Goal: Task Accomplishment & Management: Complete application form

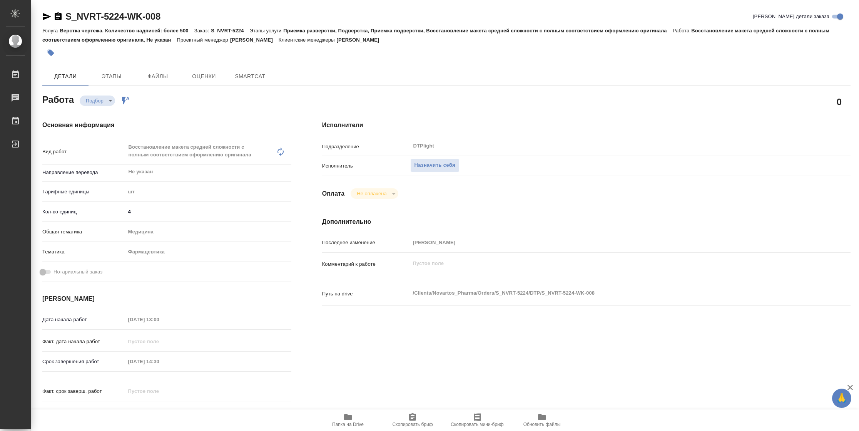
type textarea "x"
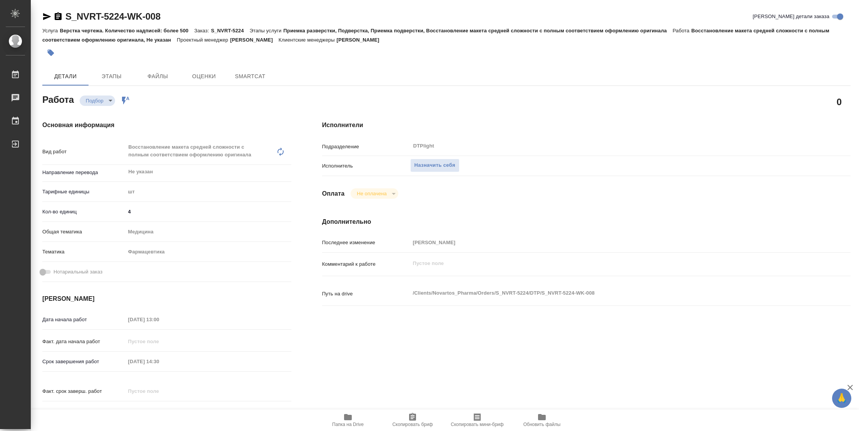
type textarea "x"
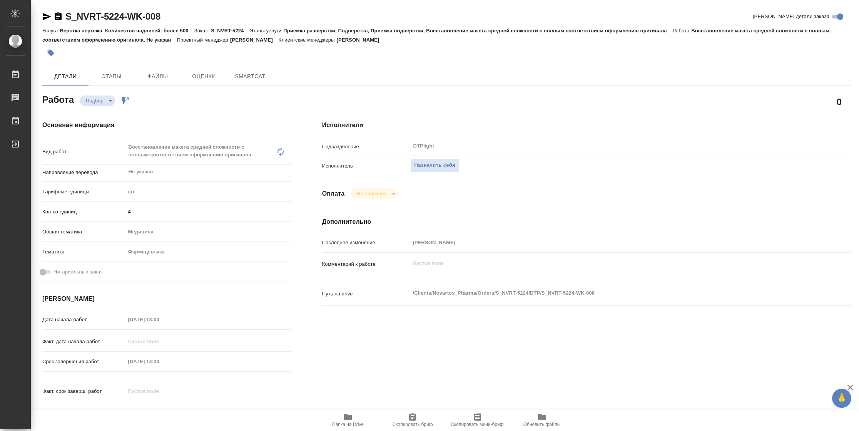
type textarea "x"
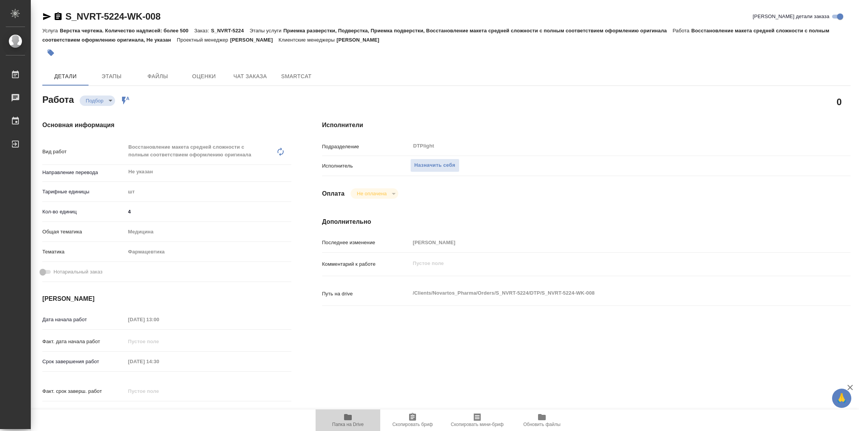
click at [357, 418] on span "Папка на Drive" at bounding box center [347, 419] width 55 height 15
type textarea "x"
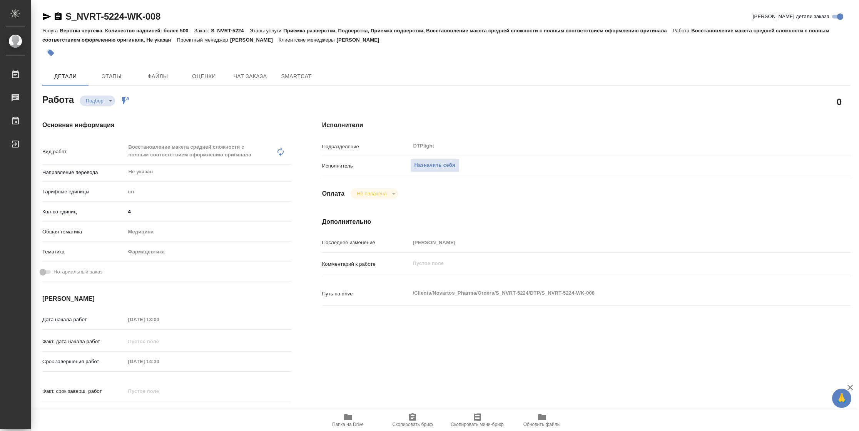
type textarea "x"
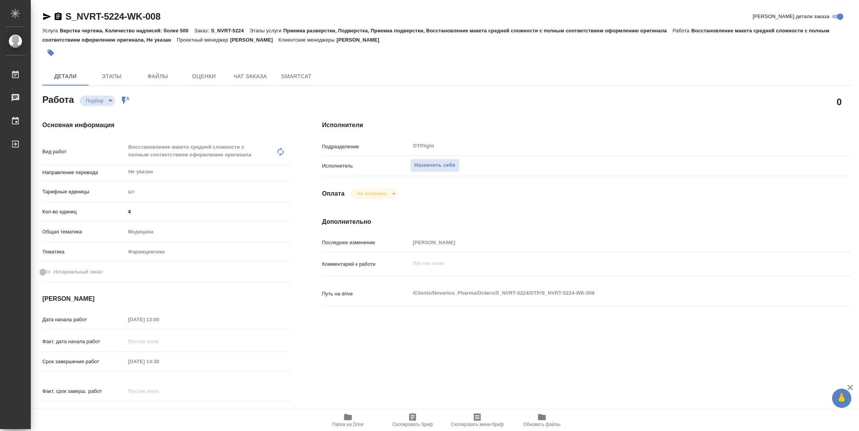
type textarea "x"
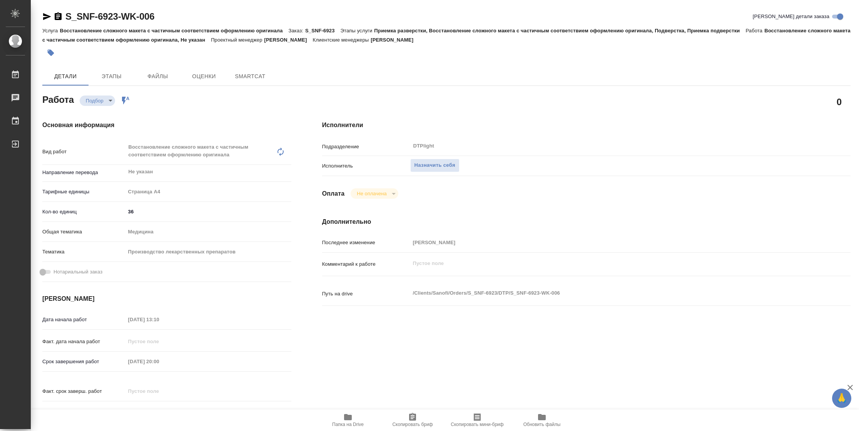
type textarea "x"
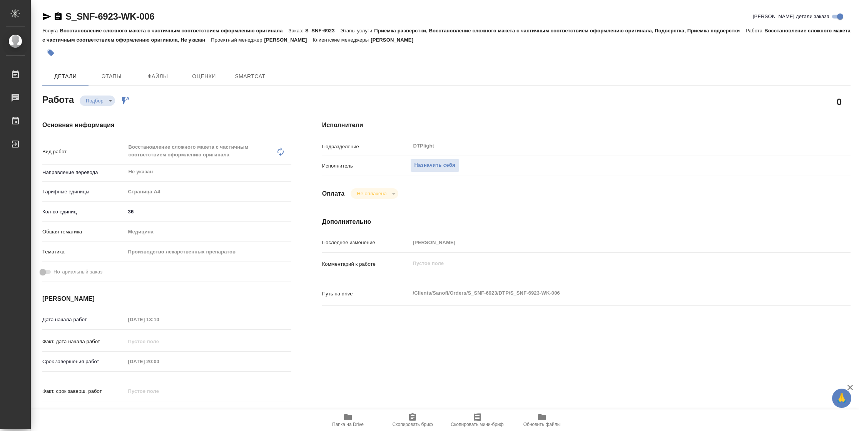
type textarea "x"
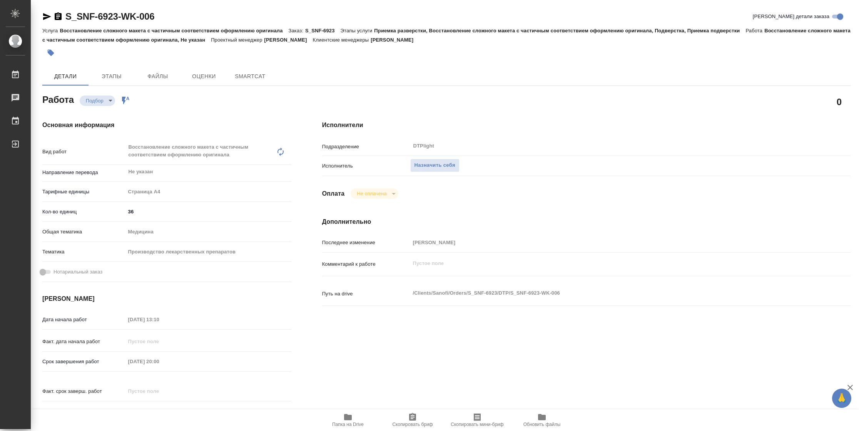
type textarea "x"
click at [346, 428] on button "Папка на Drive" at bounding box center [348, 420] width 65 height 22
type textarea "x"
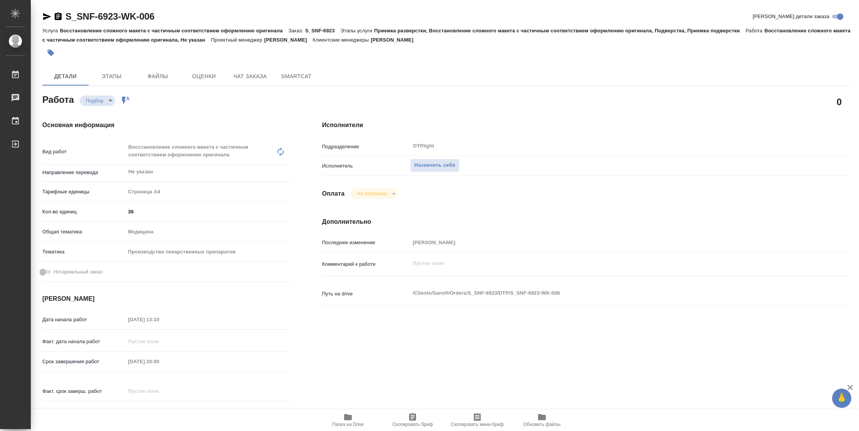
type textarea "x"
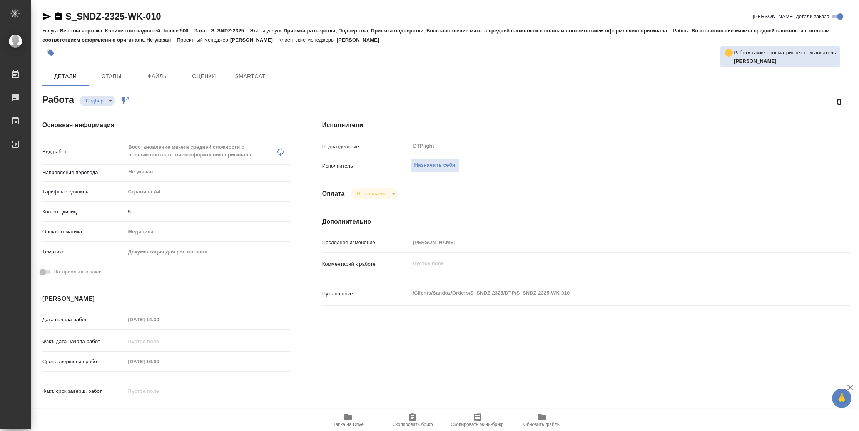
type textarea "x"
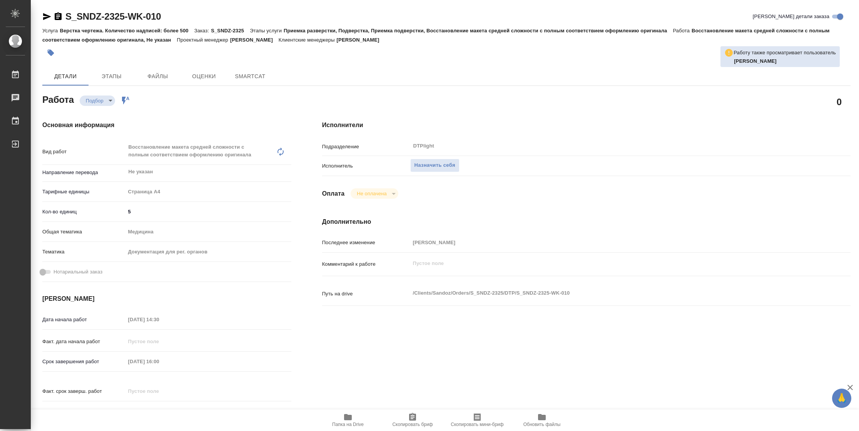
type textarea "x"
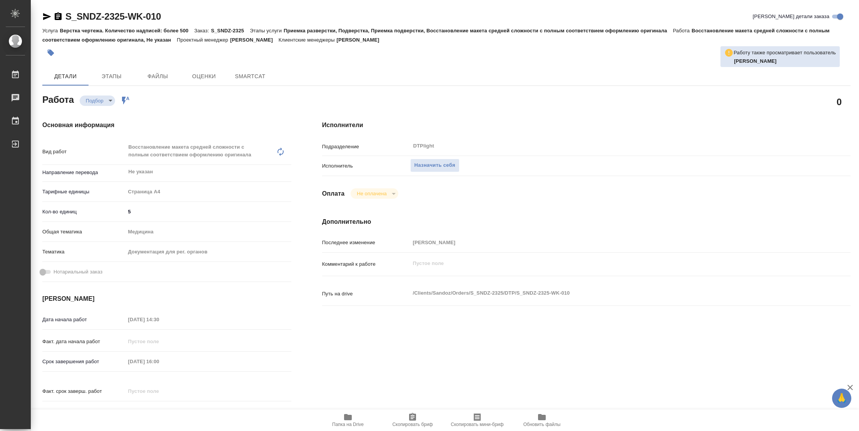
type textarea "x"
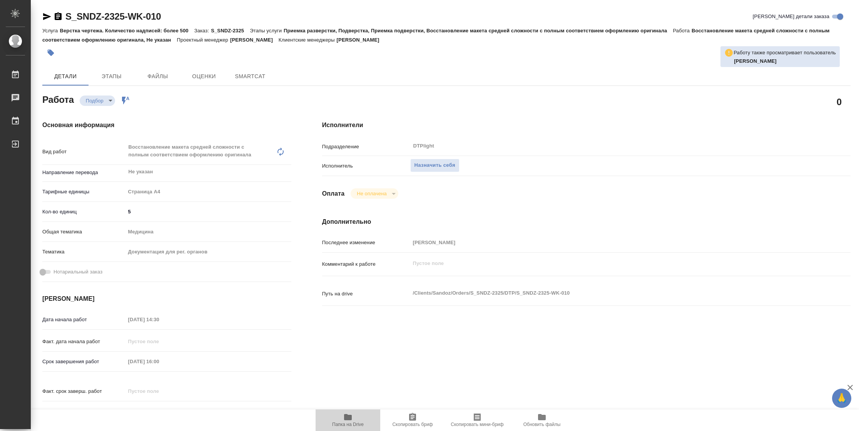
click at [362, 418] on span "Папка на Drive" at bounding box center [347, 419] width 55 height 15
type textarea "x"
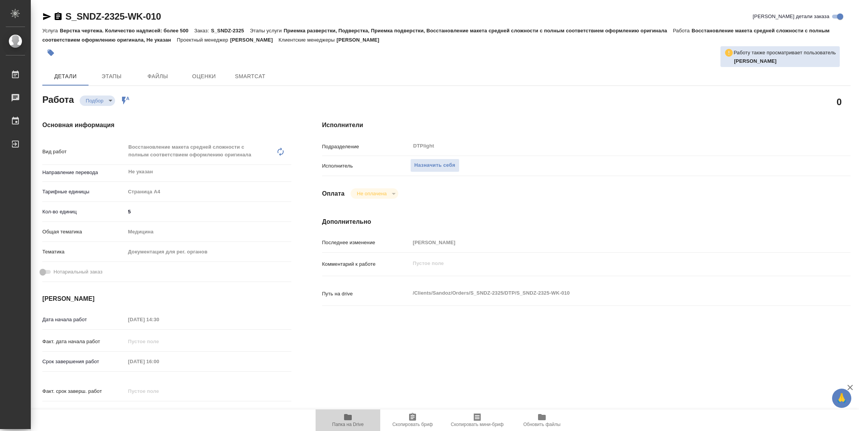
type textarea "x"
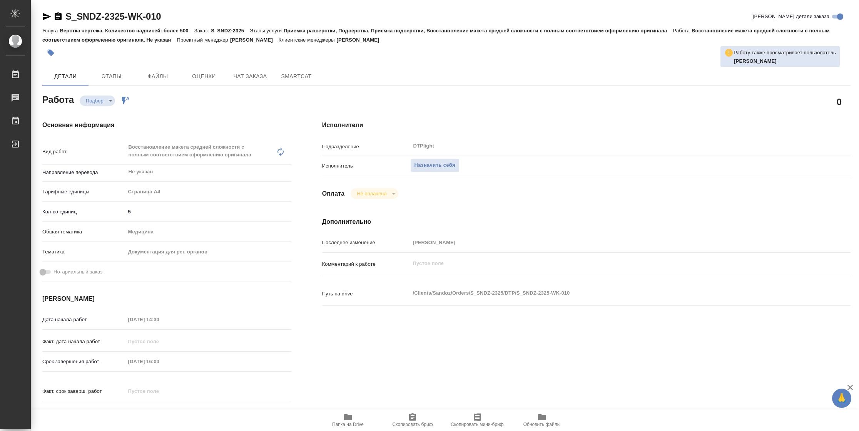
type textarea "x"
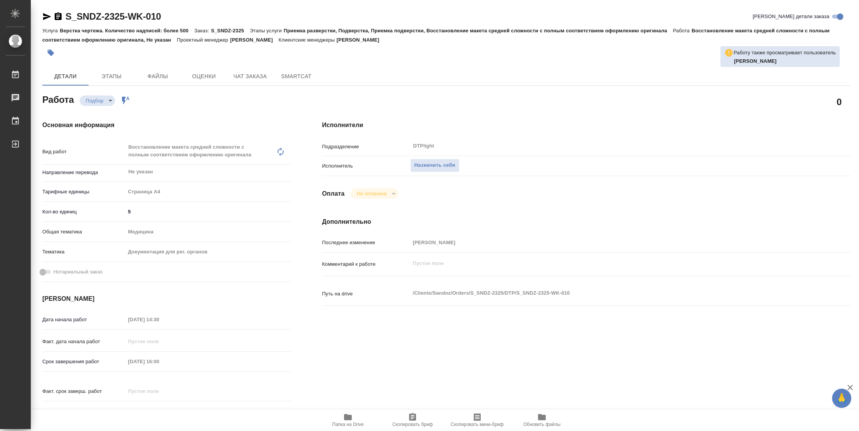
type textarea "x"
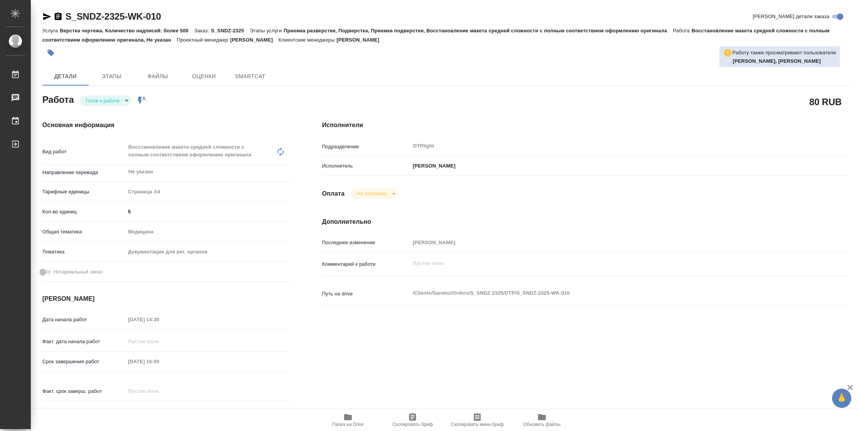
type textarea "x"
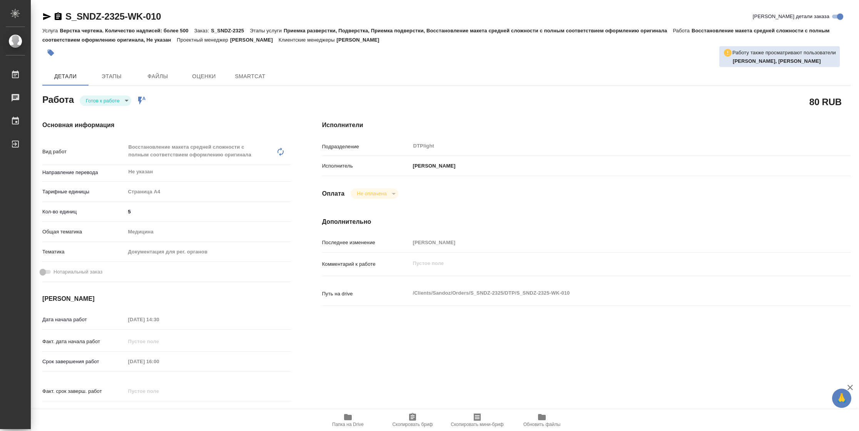
type textarea "x"
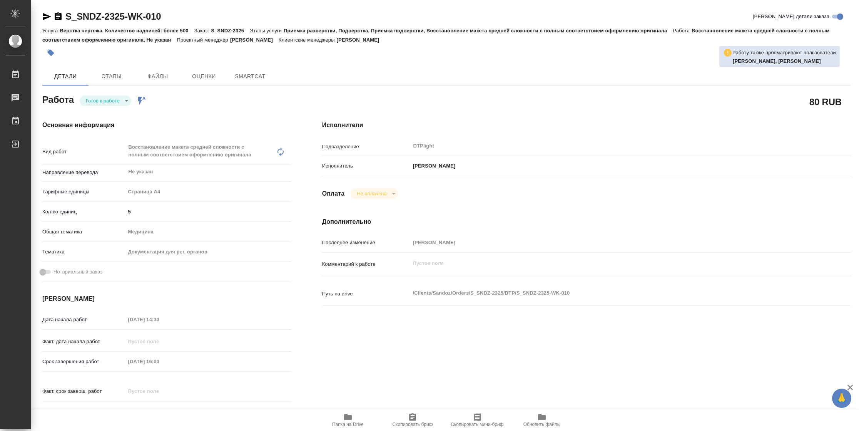
type textarea "x"
type input "readyForWork"
type textarea "Восстановление макета средней сложности с полным соответствием оформлению ориги…"
type textarea "x"
type input "Не указан"
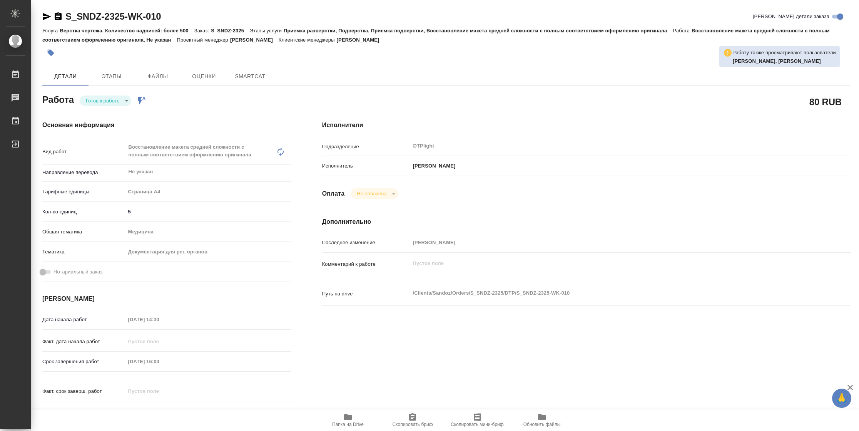
type input "5f036ec4e16dec2d6b59c8ff"
type input "5"
type input "med"
type input "5f647205b73bc97568ca66c6"
type input "[DATE] 14:30"
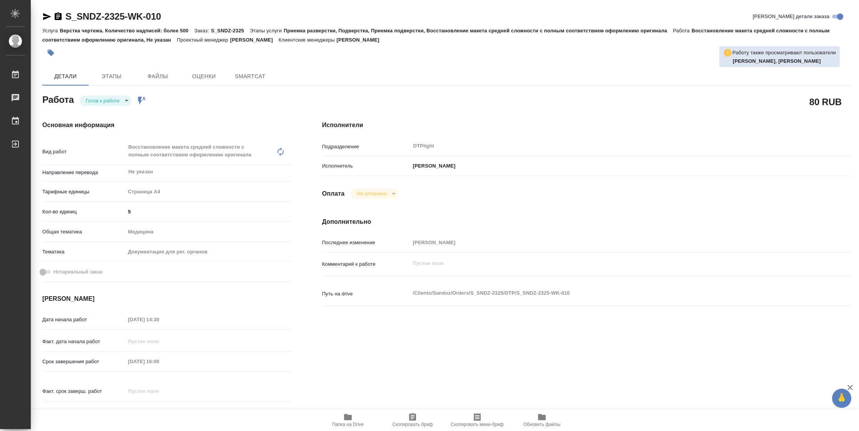
type input "[DATE] 16:00"
type input "[DATE] 17:00"
type input "DTPlight"
type input "notPayed"
type input "[PERSON_NAME]"
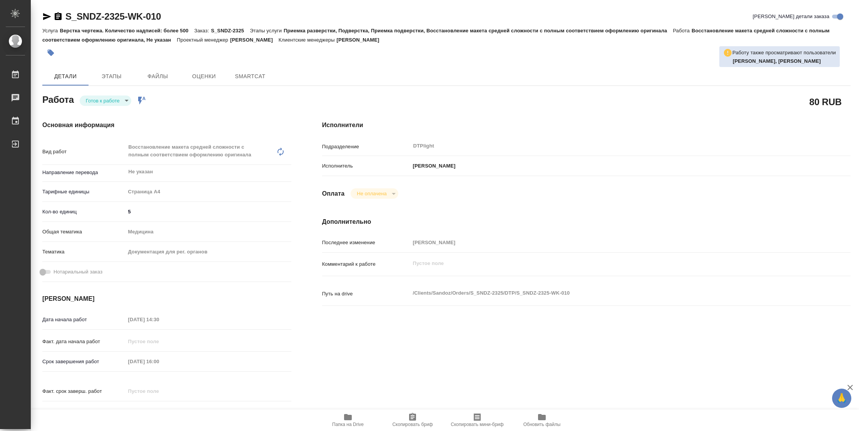
type textarea "x"
type textarea "/Clients/Sandoz/Orders/S_SNDZ-2325/DTP/S_SNDZ-2325-WK-010"
type textarea "x"
type input "S_SNDZ-2325"
type input "Верстка чертежа. Количество надписей: более 500"
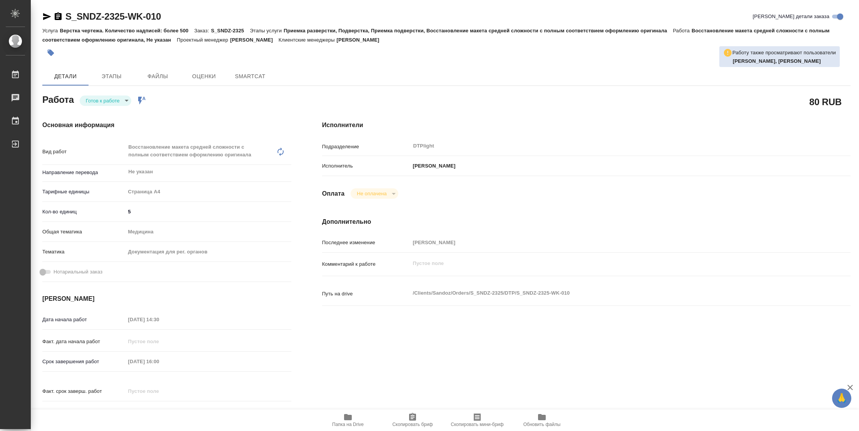
type input "Приемка разверстки, Подверстка, Приемка подверстки, Восстановление макета средн…"
type input "[PERSON_NAME]"
type input "/Clients/Sandoz/Orders/S_SNDZ-2325"
type textarea "x"
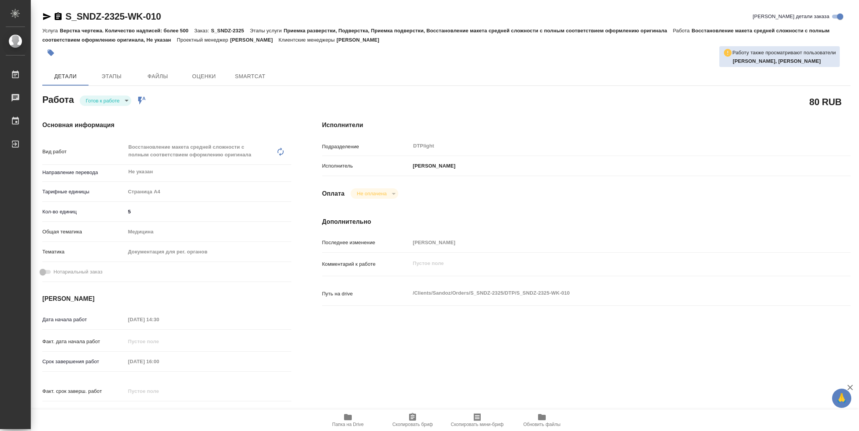
type textarea "x"
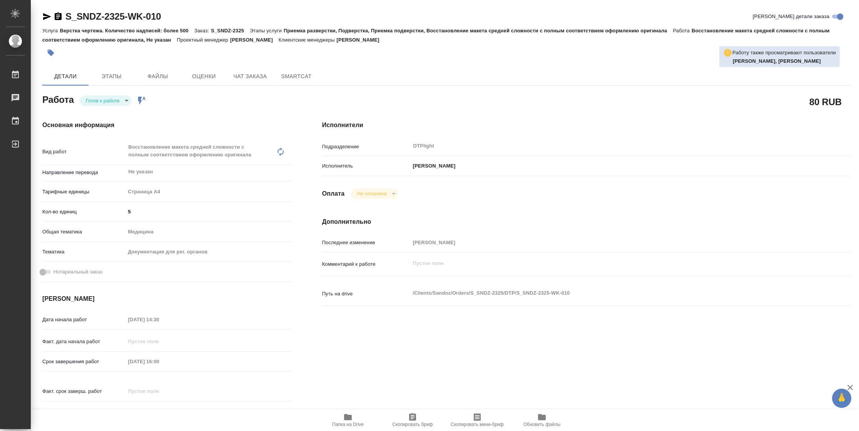
type textarea "x"
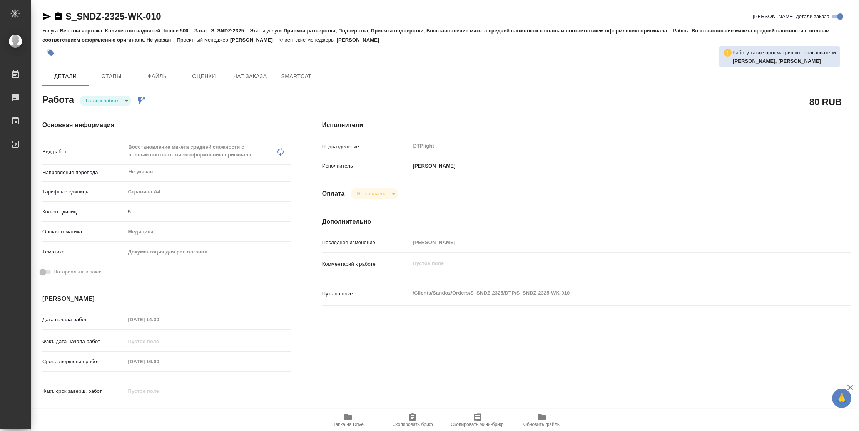
type textarea "x"
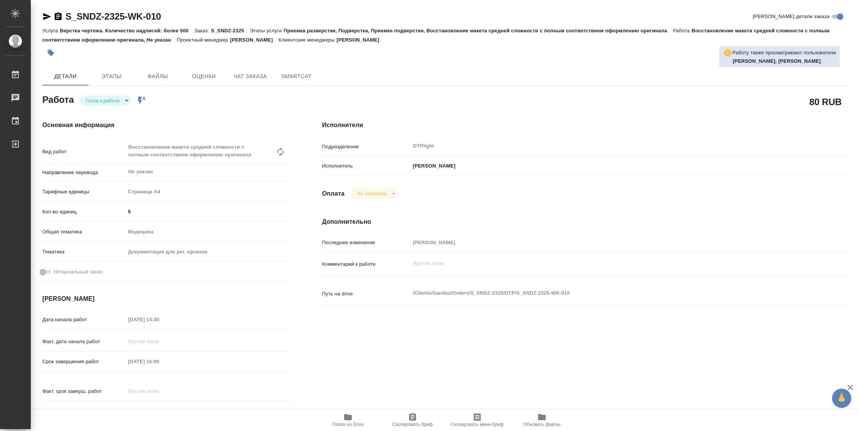
type textarea "x"
